Goal: Obtain resource: Download file/media

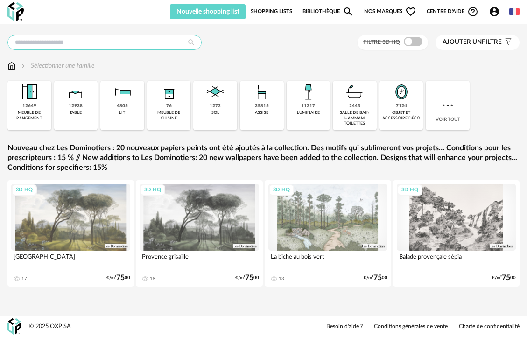
click at [79, 46] on input "text" at bounding box center [104, 42] width 194 height 15
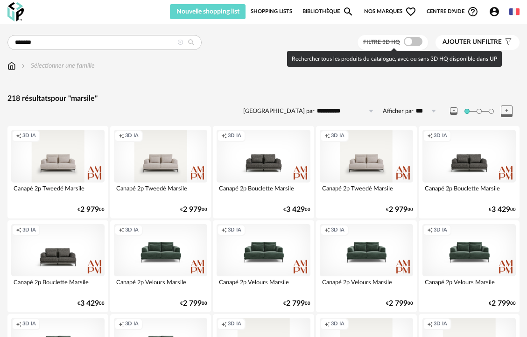
click at [409, 42] on span at bounding box center [412, 41] width 19 height 9
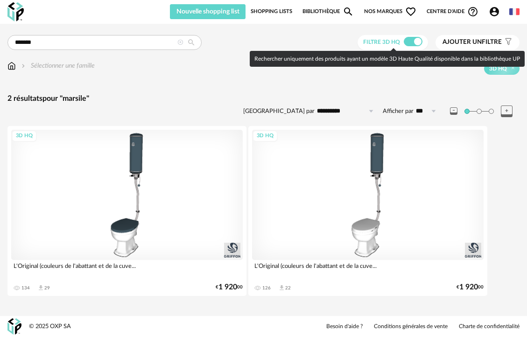
click at [412, 44] on span at bounding box center [412, 41] width 19 height 9
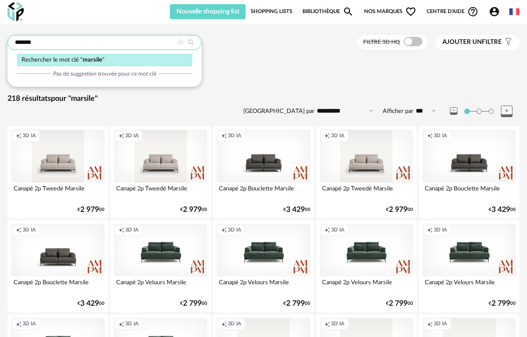
drag, startPoint x: 52, startPoint y: 41, endPoint x: -88, endPoint y: 39, distance: 139.9
type input "**********"
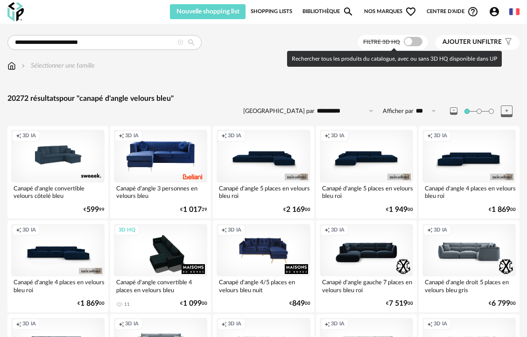
click at [413, 41] on span at bounding box center [412, 41] width 19 height 9
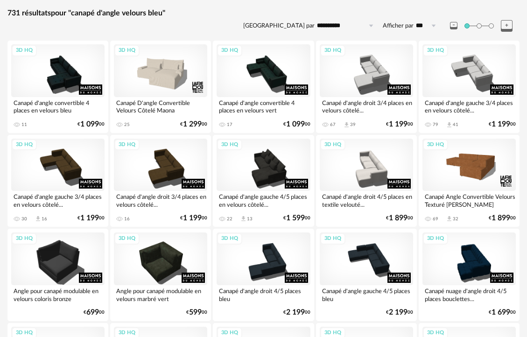
scroll to position [97, 0]
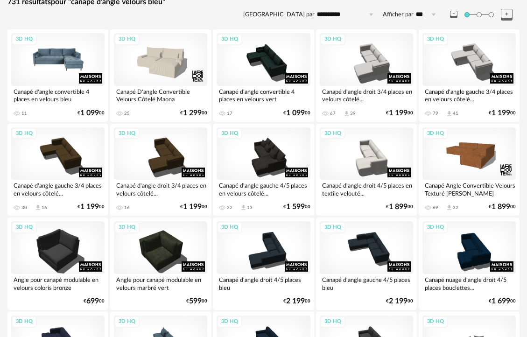
click at [68, 67] on div "3D HQ" at bounding box center [57, 59] width 93 height 53
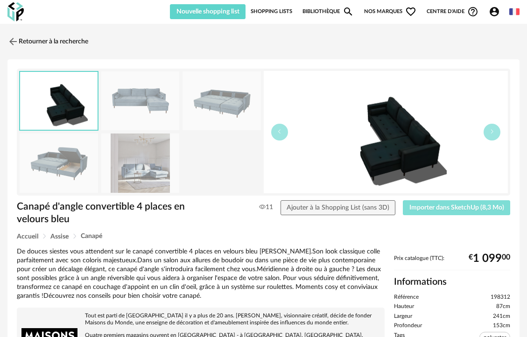
click at [464, 209] on span "Importer dans SketchUp (8,3 Mo)" at bounding box center [456, 207] width 95 height 7
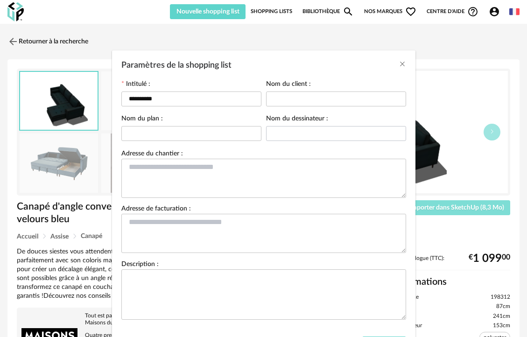
scroll to position [49, 0]
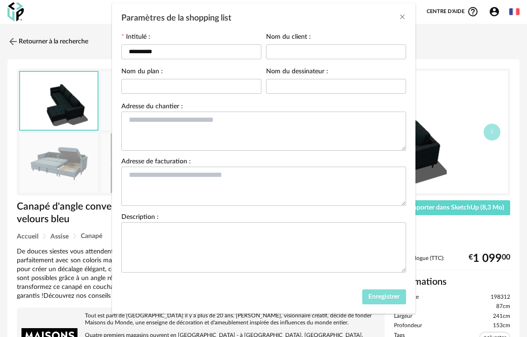
click at [385, 300] on span "Enregistrer" at bounding box center [383, 296] width 31 height 7
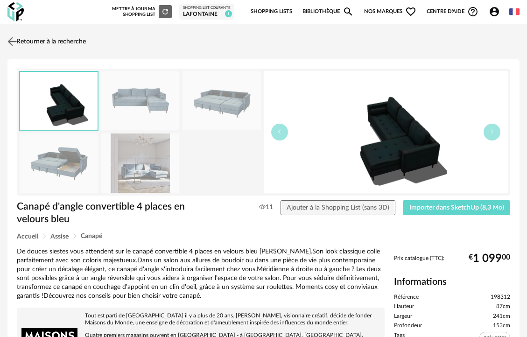
click at [39, 39] on link "Retourner à la recherche" at bounding box center [45, 41] width 81 height 21
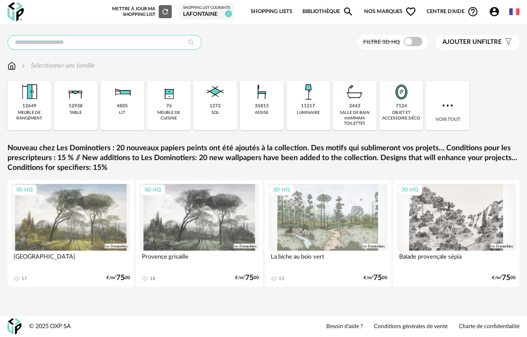
click at [129, 35] on input "text" at bounding box center [104, 42] width 194 height 15
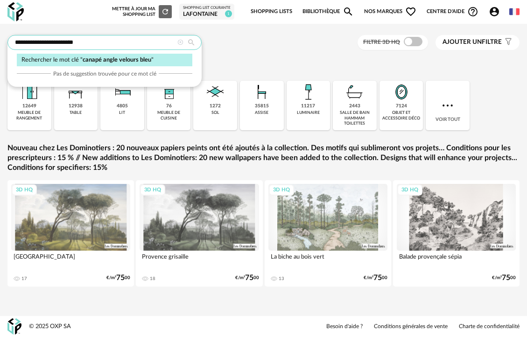
type input "**********"
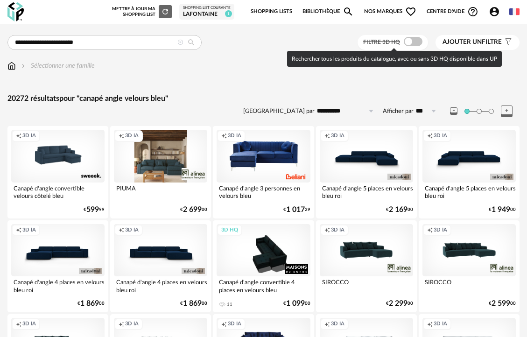
click at [415, 44] on span at bounding box center [412, 41] width 19 height 9
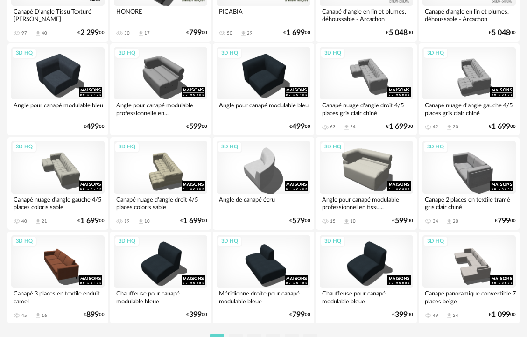
scroll to position [1728, 0]
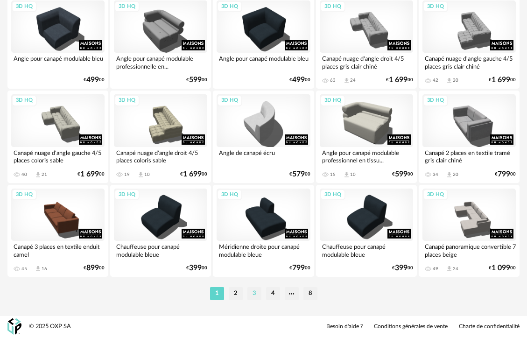
click at [258, 297] on li "3" at bounding box center [254, 293] width 14 height 13
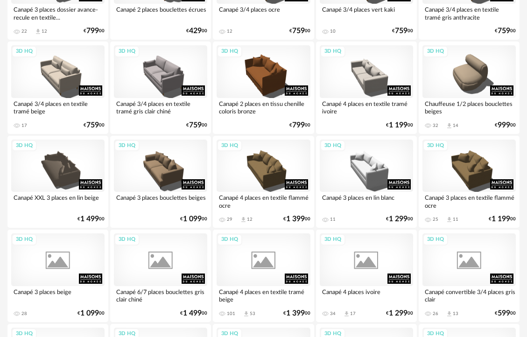
scroll to position [1728, 0]
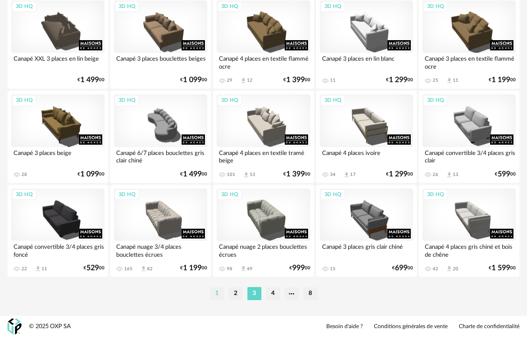
click at [220, 291] on li "1" at bounding box center [217, 293] width 14 height 13
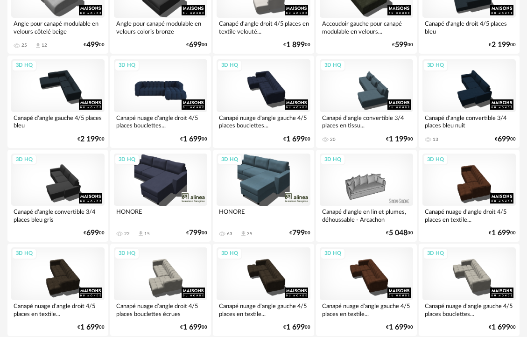
scroll to position [324, 0]
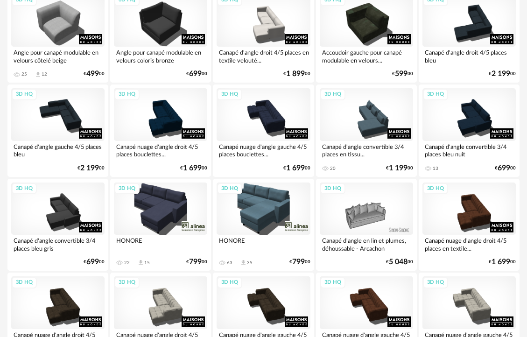
click at [164, 209] on div "3D HQ" at bounding box center [160, 208] width 93 height 53
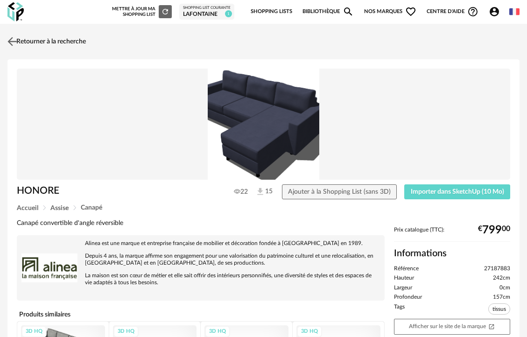
click at [9, 42] on img at bounding box center [13, 42] width 14 height 14
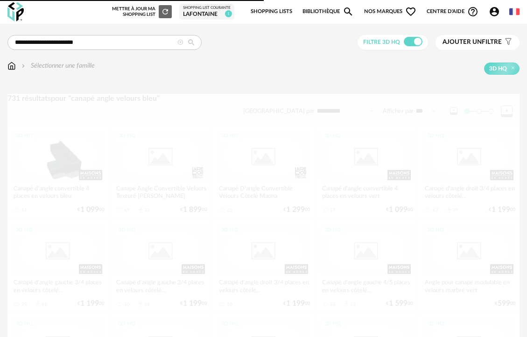
scroll to position [324, 0]
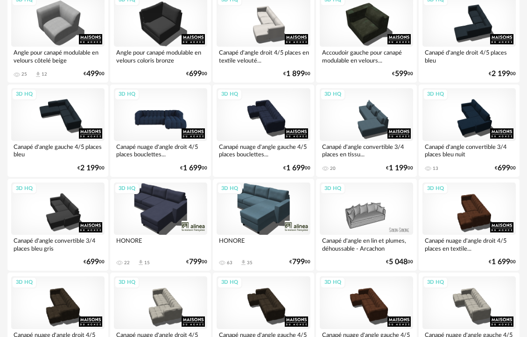
click at [159, 121] on div "3D HQ" at bounding box center [160, 114] width 93 height 53
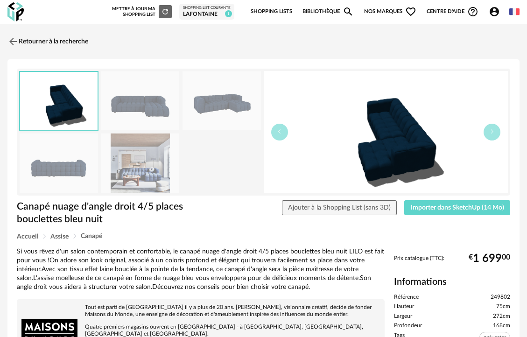
click at [153, 108] on img at bounding box center [140, 100] width 78 height 59
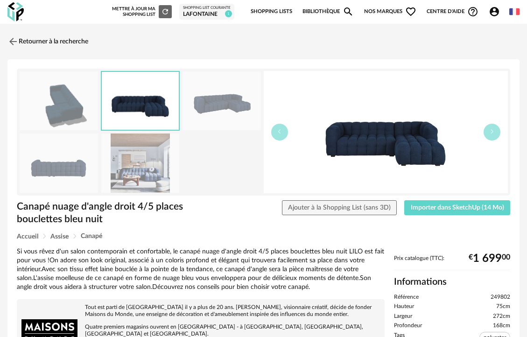
click at [215, 105] on img at bounding box center [221, 100] width 78 height 59
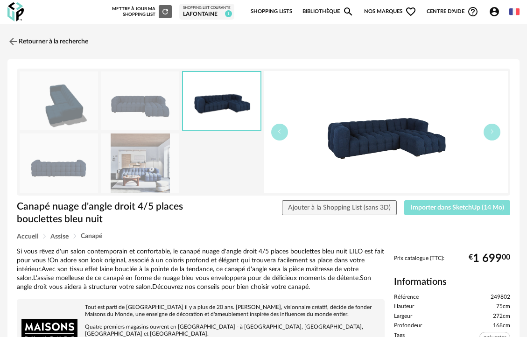
click at [431, 206] on span "Importer dans SketchUp (14 Mo)" at bounding box center [456, 207] width 93 height 7
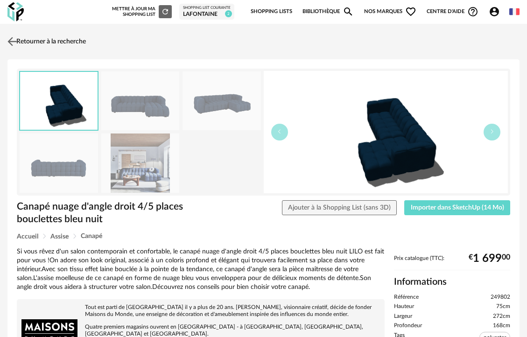
click at [13, 41] on img at bounding box center [13, 42] width 14 height 14
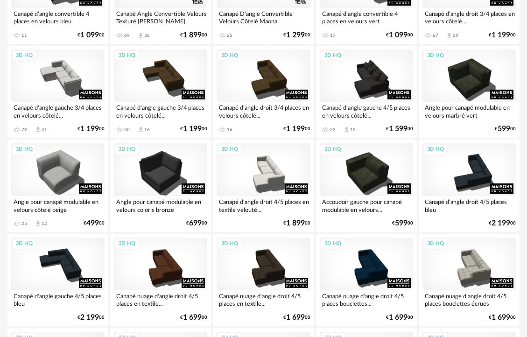
scroll to position [56, 0]
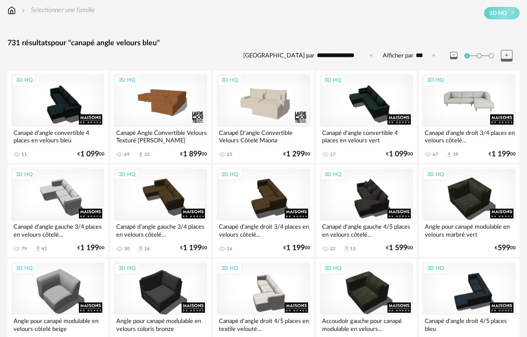
click at [468, 103] on div "3D HQ" at bounding box center [468, 100] width 93 height 53
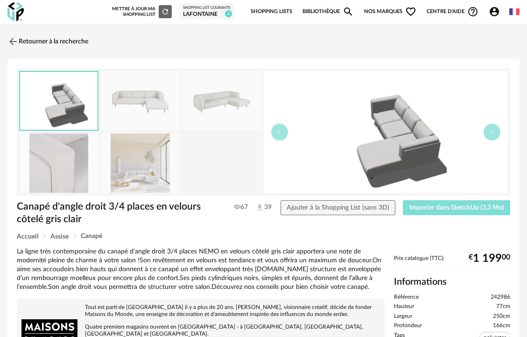
click at [445, 209] on span "Importer dans SketchUp (3,3 Mo)" at bounding box center [456, 207] width 95 height 7
click at [45, 45] on link "Retourner à la recherche" at bounding box center [45, 41] width 81 height 21
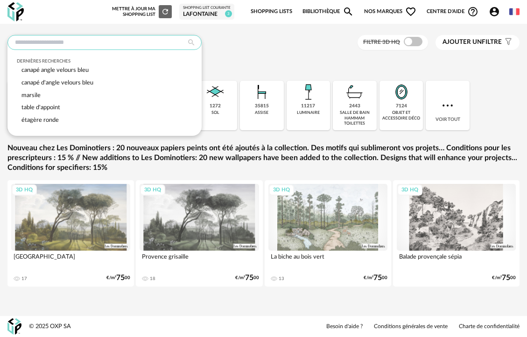
click at [56, 48] on input "text" at bounding box center [104, 42] width 194 height 15
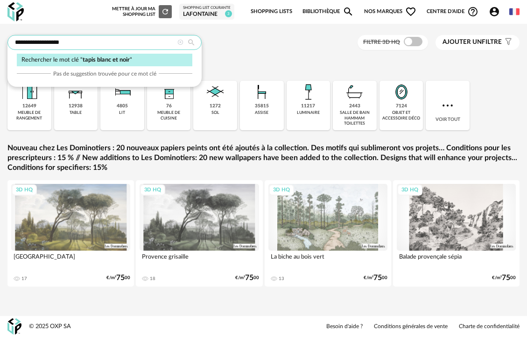
type input "**********"
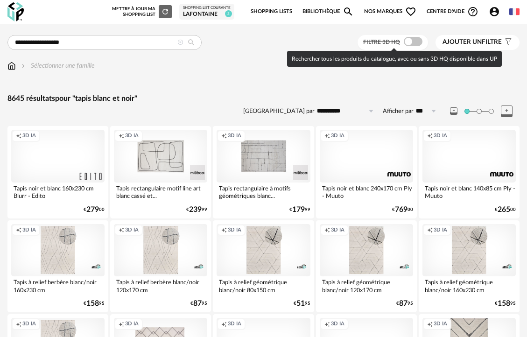
click at [409, 42] on span at bounding box center [412, 41] width 19 height 9
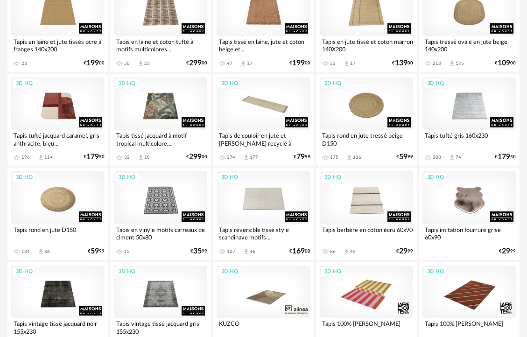
scroll to position [1728, 0]
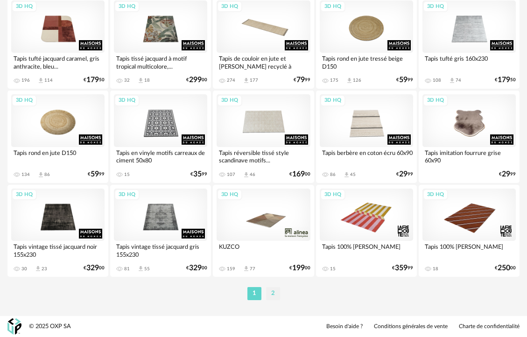
click at [276, 295] on li "2" at bounding box center [273, 293] width 14 height 13
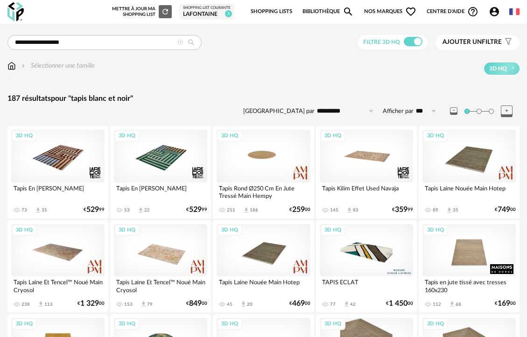
click at [10, 69] on img at bounding box center [11, 65] width 8 height 9
click at [252, 284] on div "Tapis Laine Nouée Main Hotep" at bounding box center [262, 285] width 93 height 19
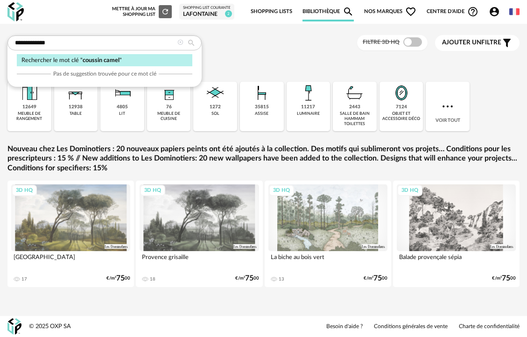
type input "**********"
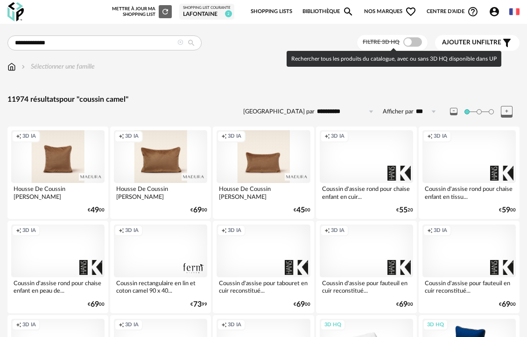
click at [413, 46] on span at bounding box center [412, 41] width 19 height 9
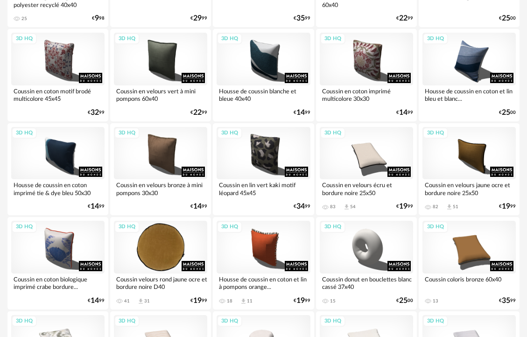
scroll to position [189, 0]
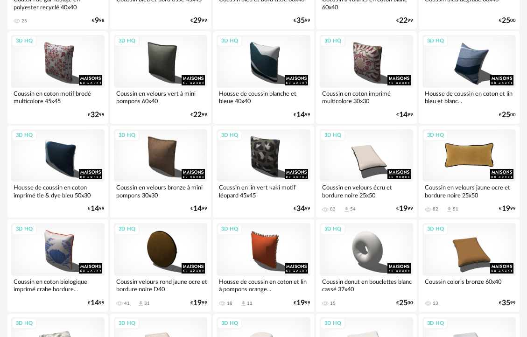
click at [468, 159] on div "3D HQ" at bounding box center [468, 155] width 93 height 53
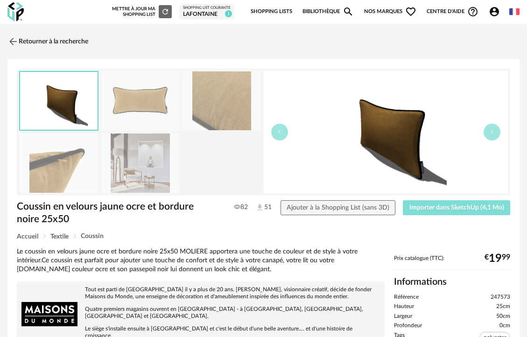
click at [444, 208] on span "Importer dans SketchUp (4,1 Mo)" at bounding box center [456, 207] width 95 height 7
click at [29, 39] on link "Retourner à la recherche" at bounding box center [45, 41] width 81 height 21
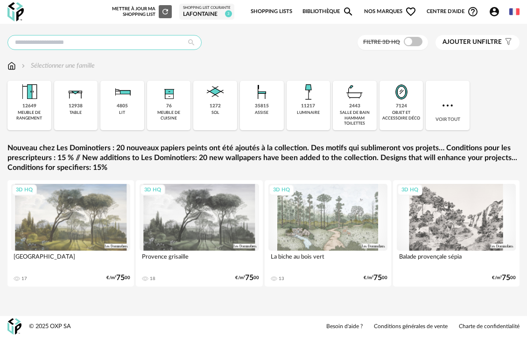
click at [44, 43] on input "text" at bounding box center [104, 42] width 194 height 15
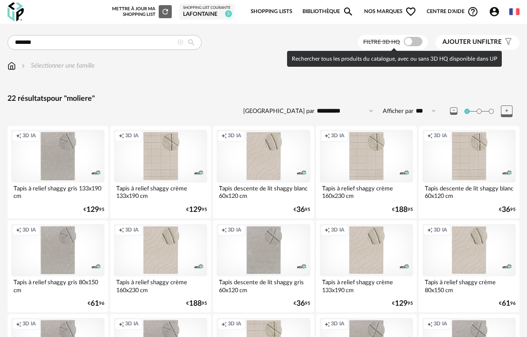
click at [415, 43] on span at bounding box center [412, 41] width 19 height 9
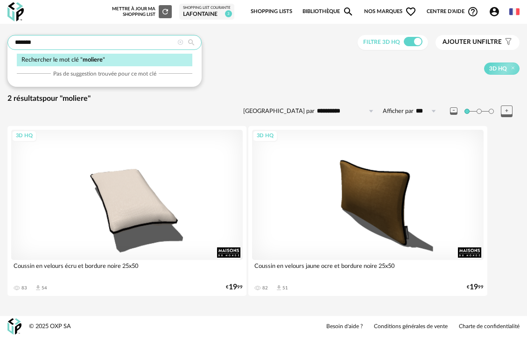
click at [71, 46] on input "*******" at bounding box center [104, 42] width 194 height 15
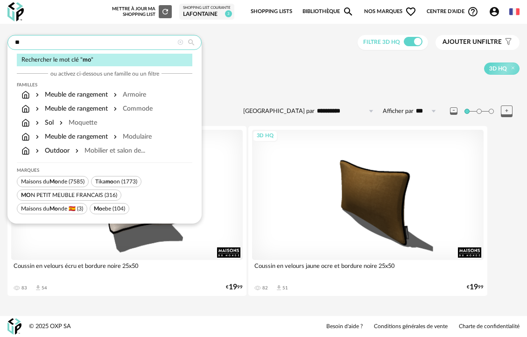
type input "*"
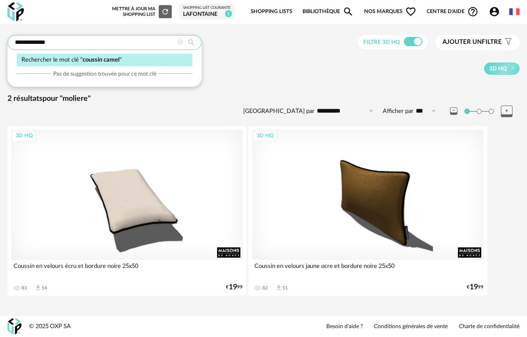
type input "**********"
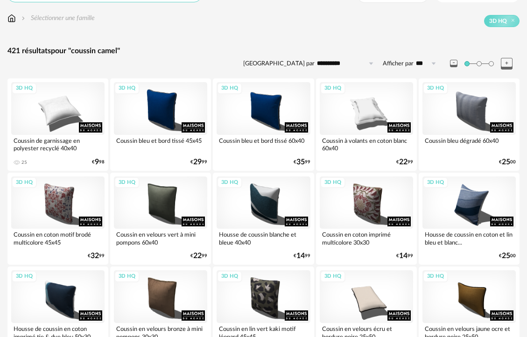
scroll to position [21, 0]
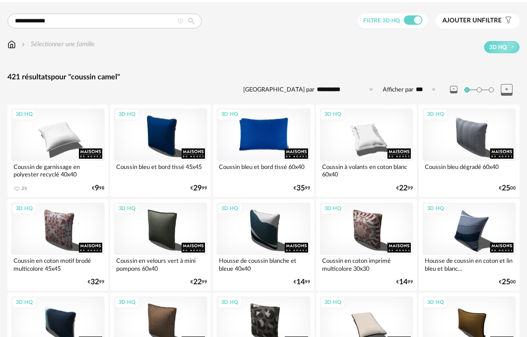
click at [256, 141] on div "3D HQ" at bounding box center [262, 134] width 93 height 53
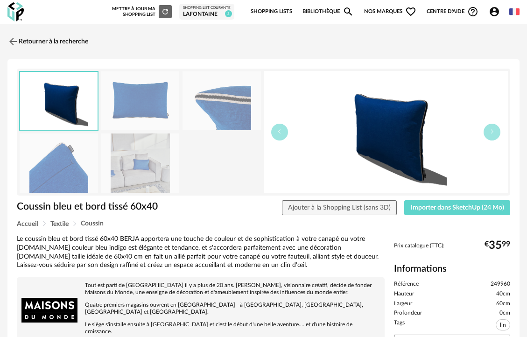
click at [218, 110] on img at bounding box center [221, 100] width 78 height 59
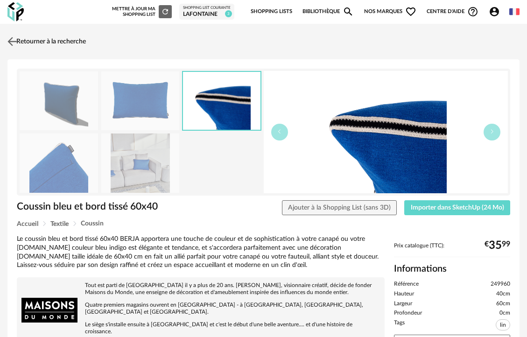
click at [8, 45] on img at bounding box center [13, 42] width 14 height 14
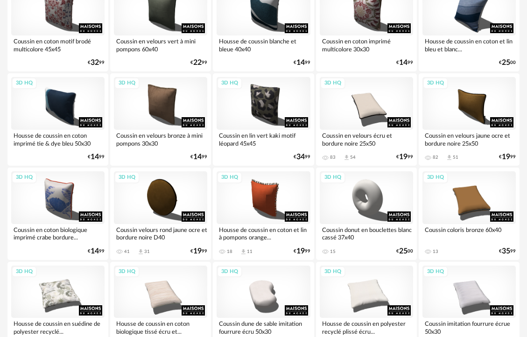
scroll to position [316, 0]
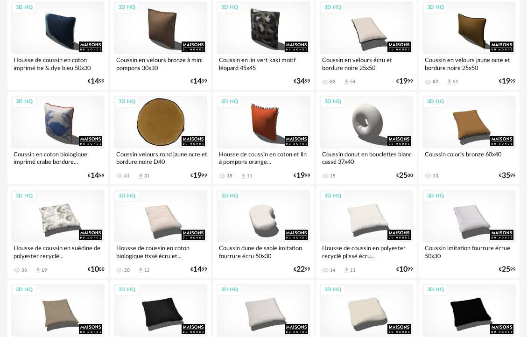
click at [160, 127] on div "3D HQ" at bounding box center [160, 122] width 93 height 53
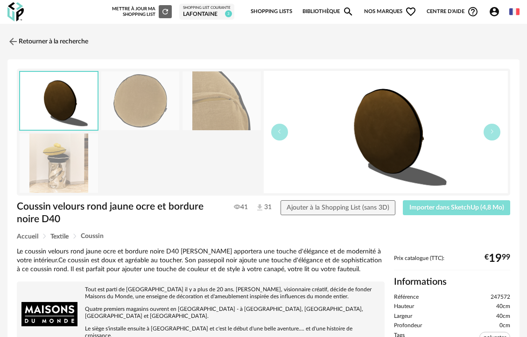
click at [459, 208] on span "Importer dans SketchUp (4,8 Mo)" at bounding box center [456, 207] width 95 height 7
click at [31, 43] on link "Retourner à la recherche" at bounding box center [45, 41] width 81 height 21
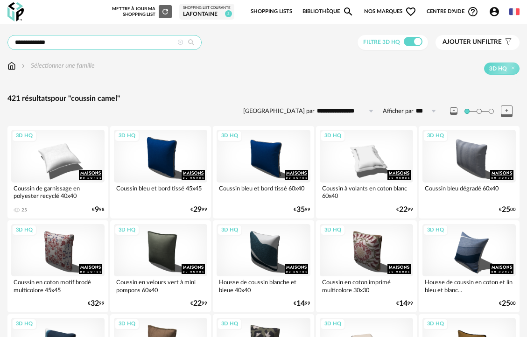
click at [59, 46] on input "**********" at bounding box center [104, 42] width 194 height 15
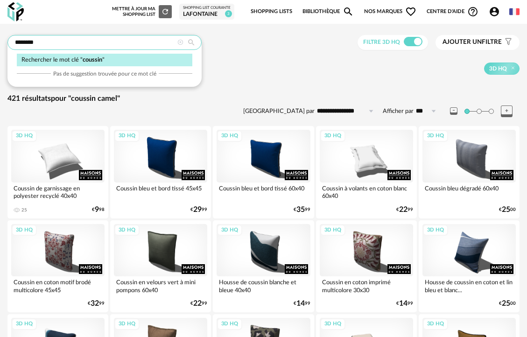
type input "*******"
type input "**********"
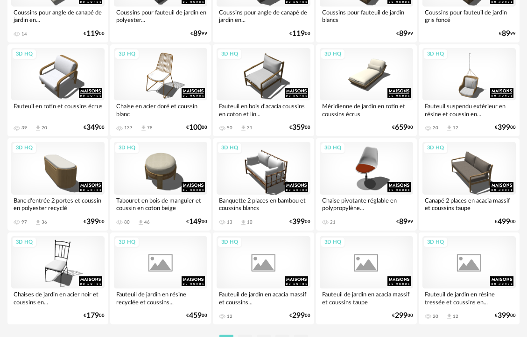
scroll to position [1728, 0]
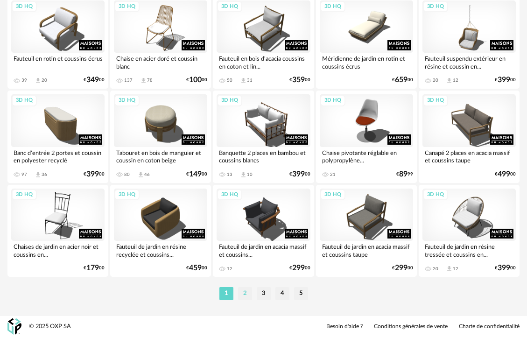
click at [245, 295] on li "2" at bounding box center [245, 293] width 14 height 13
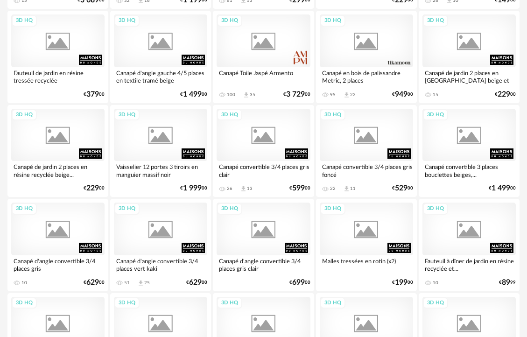
scroll to position [1728, 0]
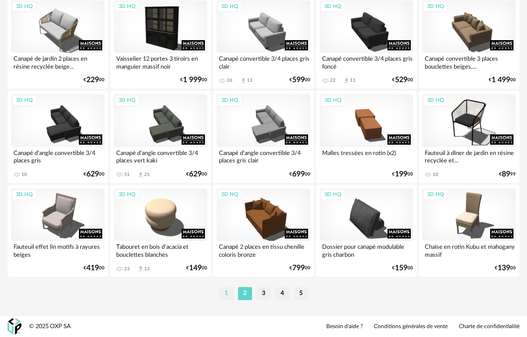
click at [226, 297] on li "1" at bounding box center [226, 293] width 14 height 13
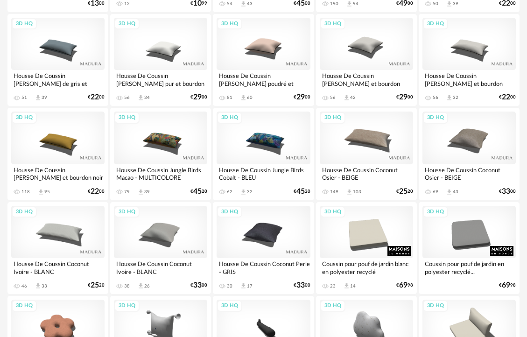
scroll to position [1156, 0]
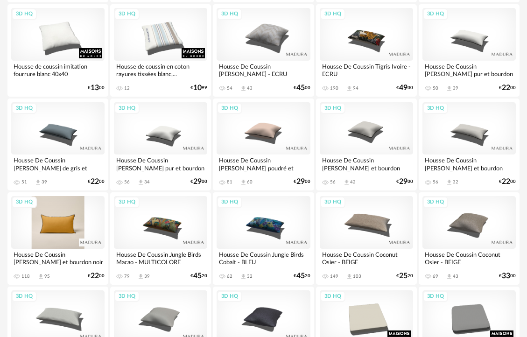
click at [68, 225] on div "3D HQ" at bounding box center [57, 222] width 93 height 53
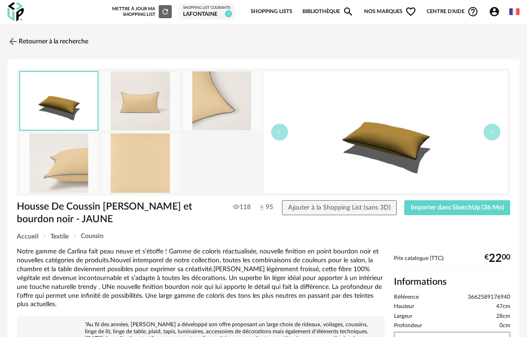
click at [220, 109] on img at bounding box center [221, 100] width 78 height 59
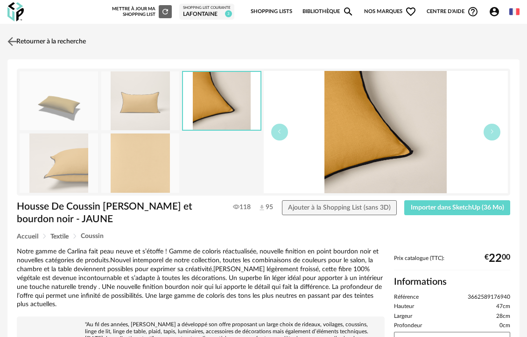
click at [14, 44] on img at bounding box center [13, 42] width 14 height 14
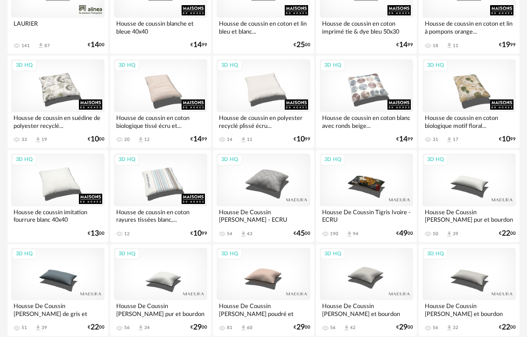
scroll to position [972, 0]
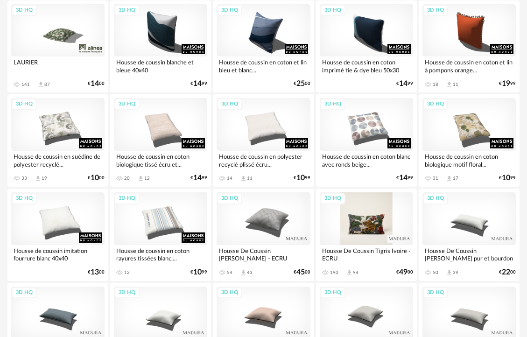
click at [350, 221] on div "3D HQ" at bounding box center [365, 218] width 93 height 53
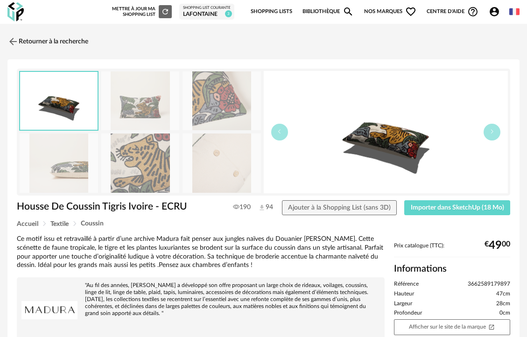
click at [229, 103] on img at bounding box center [221, 100] width 78 height 59
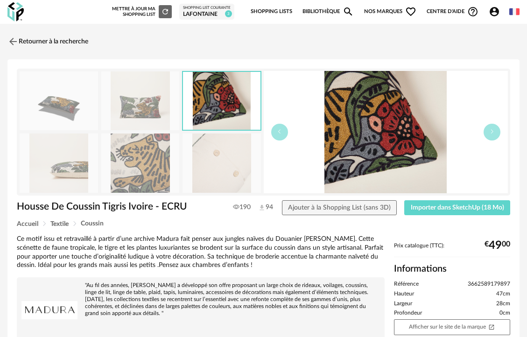
click at [139, 110] on img at bounding box center [140, 100] width 78 height 59
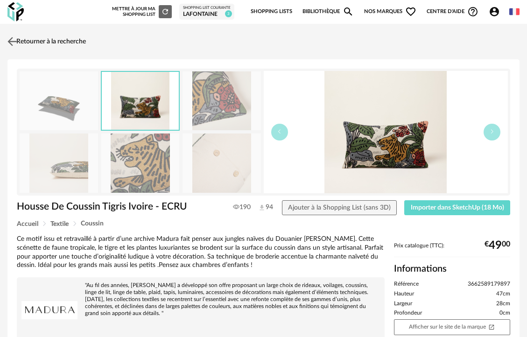
click at [13, 41] on img at bounding box center [13, 42] width 14 height 14
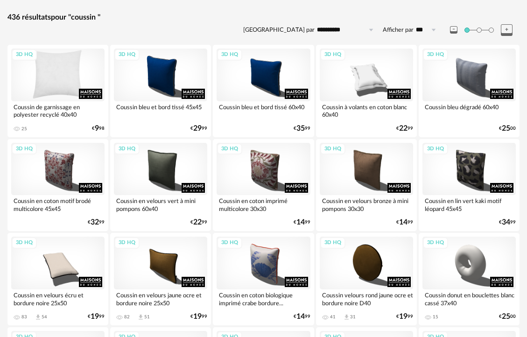
scroll to position [82, 0]
